Goal: Information Seeking & Learning: Stay updated

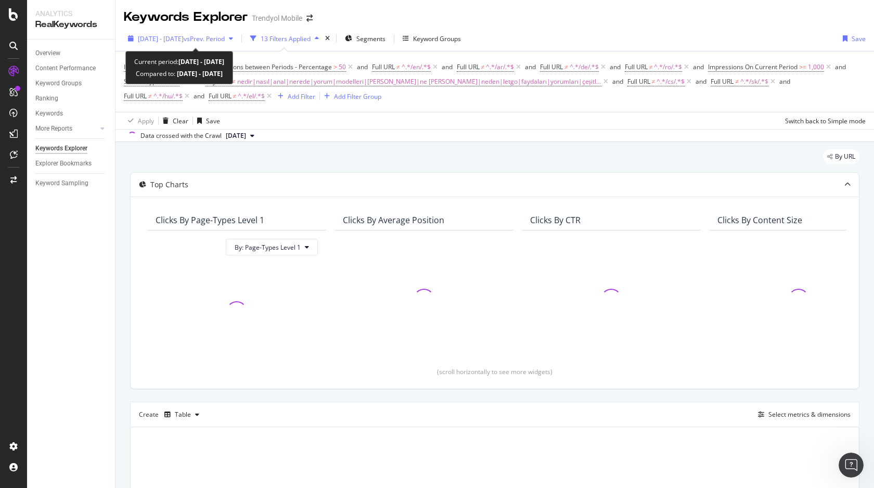
click at [221, 39] on span "vs Prev. Period" at bounding box center [204, 38] width 41 height 9
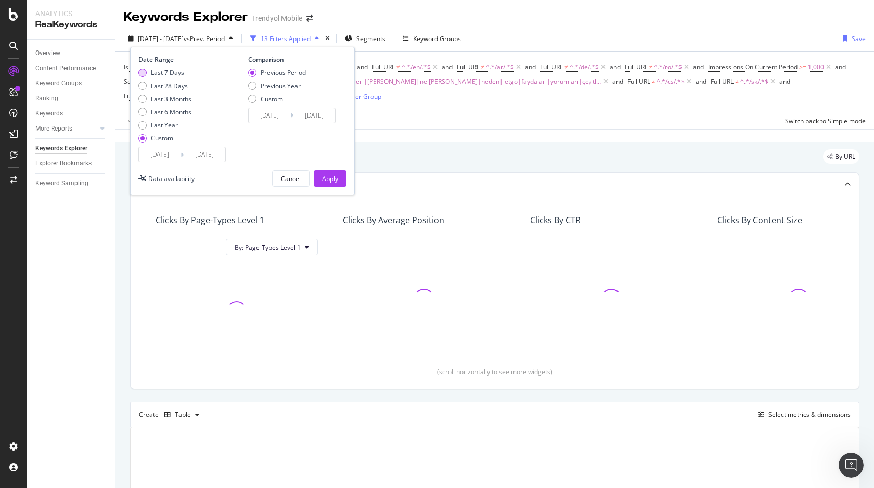
click at [179, 76] on div "Last 7 Days" at bounding box center [167, 72] width 33 height 9
type input "[DATE]"
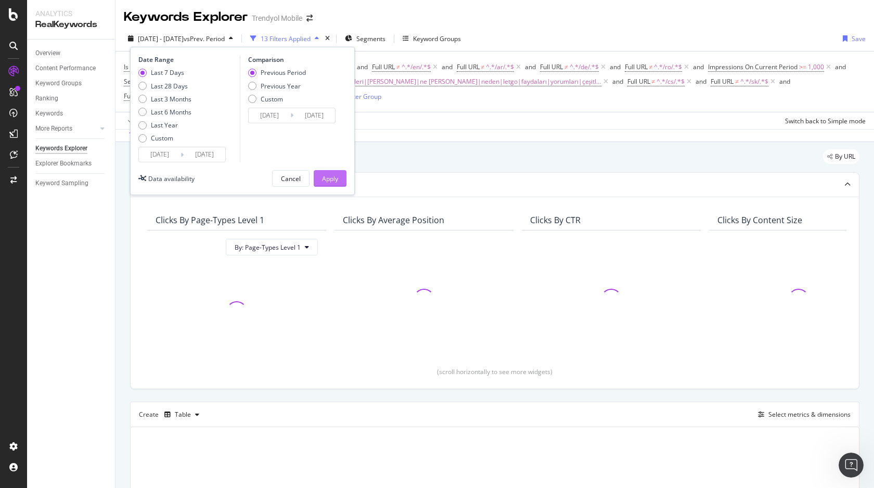
click at [332, 176] on div "Apply" at bounding box center [330, 178] width 16 height 9
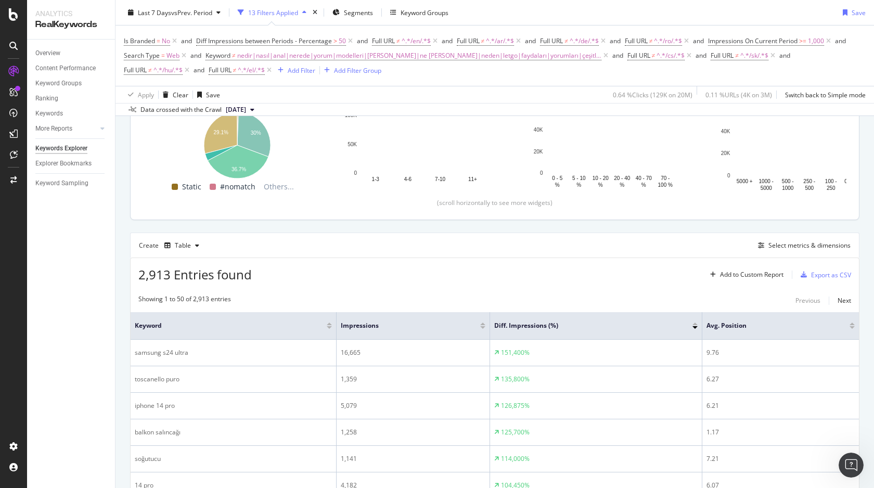
scroll to position [169, 0]
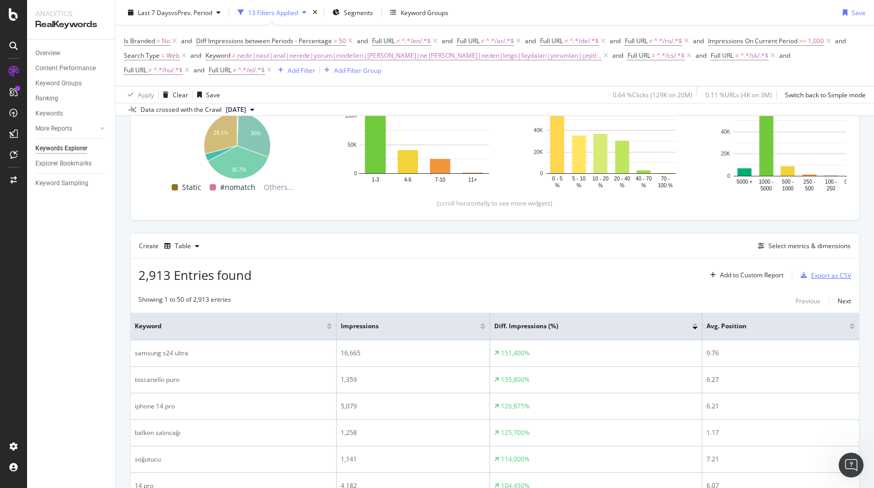
click at [842, 275] on div "Export as CSV" at bounding box center [831, 275] width 40 height 9
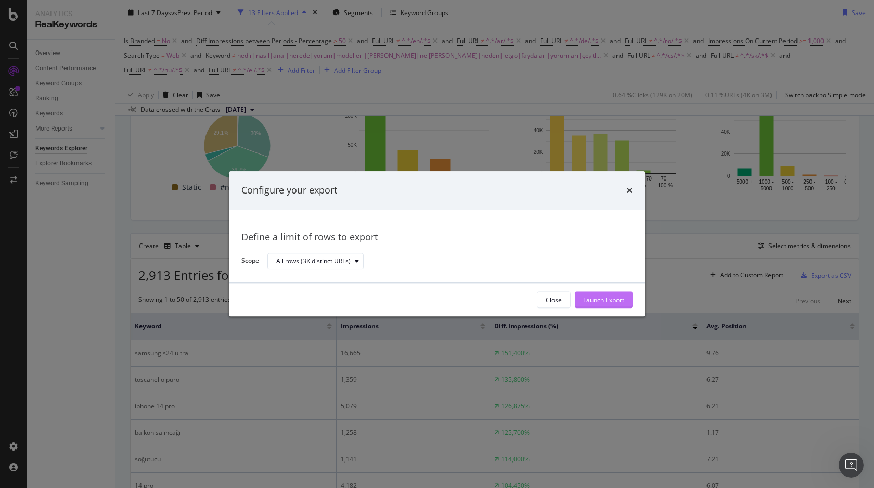
click at [600, 303] on div "Launch Export" at bounding box center [603, 300] width 41 height 9
